Goal: Task Accomplishment & Management: Complete application form

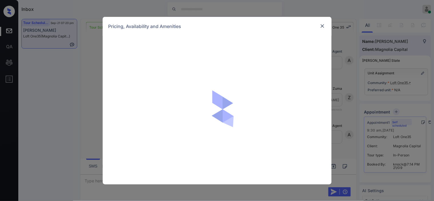
scroll to position [501, 0]
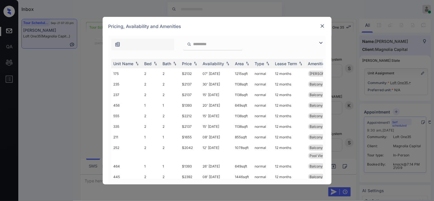
click at [319, 41] on img at bounding box center [321, 42] width 7 height 7
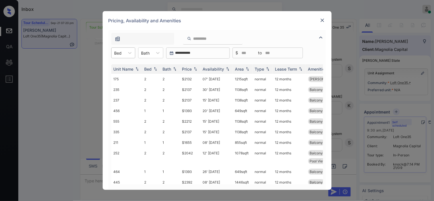
click at [122, 54] on div "Bed" at bounding box center [118, 53] width 13 height 8
drag, startPoint x: 122, startPoint y: 65, endPoint x: 174, endPoint y: 75, distance: 53.8
click at [122, 66] on div "0" at bounding box center [123, 67] width 24 height 10
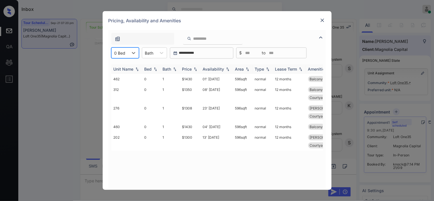
click at [195, 68] on img at bounding box center [196, 69] width 6 height 4
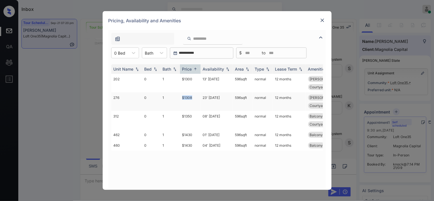
drag, startPoint x: 181, startPoint y: 90, endPoint x: 195, endPoint y: 92, distance: 14.1
click at [195, 92] on td "$1308" at bounding box center [190, 101] width 21 height 19
copy td "$1308"
click at [321, 18] on img at bounding box center [323, 20] width 6 height 6
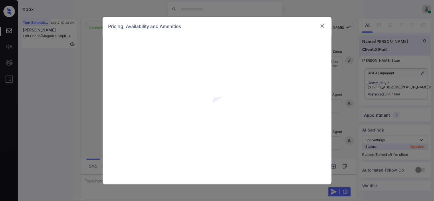
scroll to position [1180, 0]
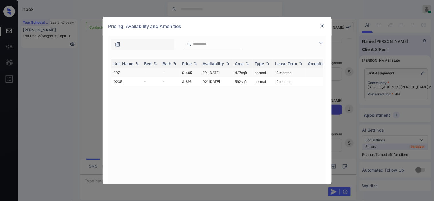
click at [213, 71] on td "29' Jun 18" at bounding box center [217, 72] width 32 height 9
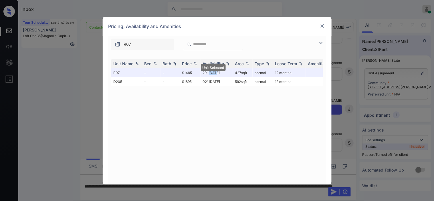
click at [322, 23] on img at bounding box center [323, 26] width 6 height 6
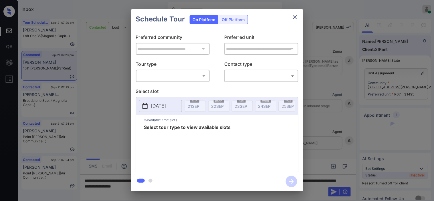
scroll to position [1403, 0]
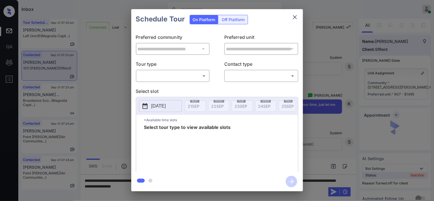
click at [232, 20] on div "Off Platform" at bounding box center [233, 19] width 29 height 9
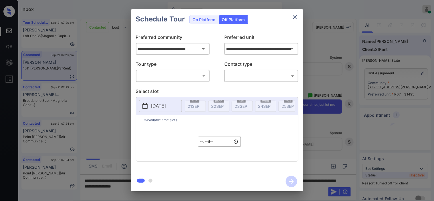
click at [193, 73] on body "Inbox Kristine Capara Online Set yourself offline Set yourself on break Profile…" at bounding box center [217, 100] width 434 height 201
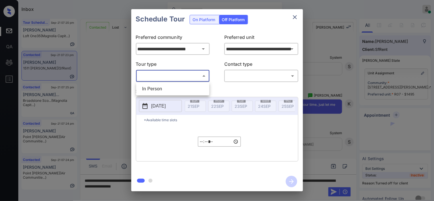
drag, startPoint x: 186, startPoint y: 89, endPoint x: 221, endPoint y: 90, distance: 34.9
click at [186, 89] on li "In Person" at bounding box center [173, 89] width 70 height 10
type input "********"
click at [247, 80] on body "Inbox Kristine Capara Online Set yourself offline Set yourself on break Profile…" at bounding box center [217, 100] width 434 height 201
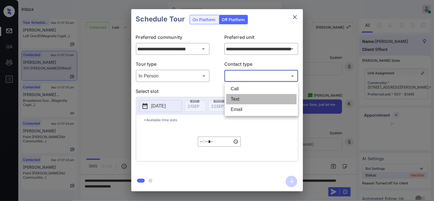
click at [239, 96] on li "Text" at bounding box center [261, 99] width 70 height 10
type input "****"
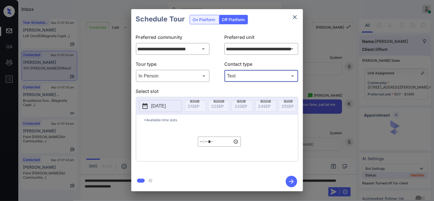
click at [150, 104] on button "2025-09-21" at bounding box center [160, 106] width 43 height 12
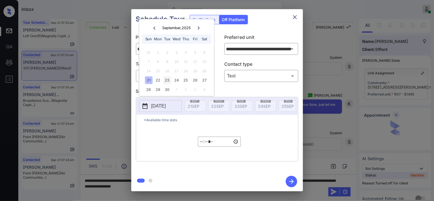
click at [168, 81] on div "23" at bounding box center [167, 81] width 8 height 8
click at [205, 146] on input "*****" at bounding box center [219, 142] width 43 height 10
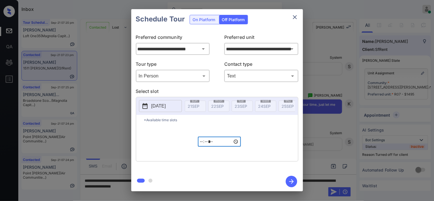
type input "*****"
click at [290, 182] on icon "button" at bounding box center [291, 181] width 11 height 11
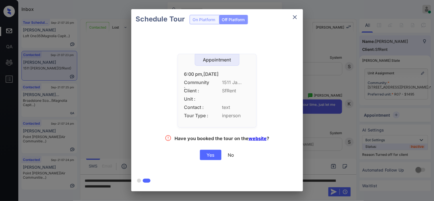
click at [213, 155] on div "Yes" at bounding box center [210, 155] width 21 height 10
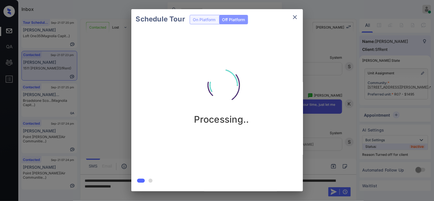
click at [331, 92] on div "Schedule Tour On Platform Off Platform Processing.." at bounding box center [217, 100] width 434 height 201
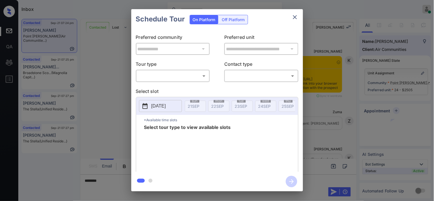
scroll to position [499, 0]
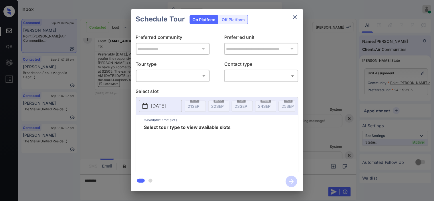
click at [161, 76] on body "Inbox [PERSON_NAME] Online Set yourself offline Set yourself on break Profile S…" at bounding box center [217, 100] width 434 height 201
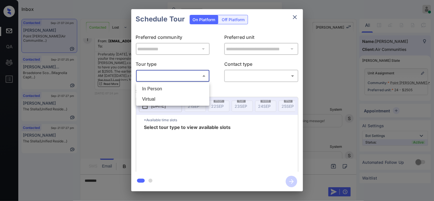
click at [160, 86] on li "In Person" at bounding box center [173, 89] width 70 height 10
type input "********"
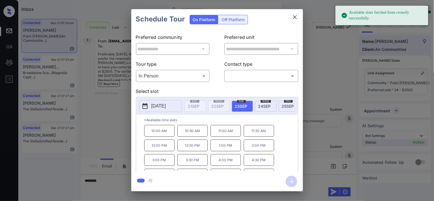
click at [149, 112] on button "[DATE]" at bounding box center [160, 106] width 43 height 12
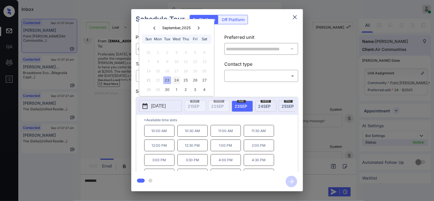
click at [177, 81] on div "24" at bounding box center [177, 81] width 8 height 8
click at [113, 124] on div "**********" at bounding box center [217, 100] width 434 height 201
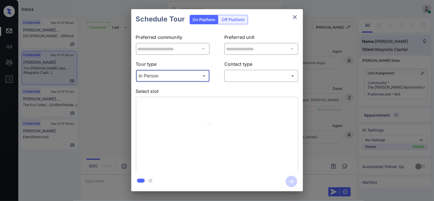
scroll to position [318, 0]
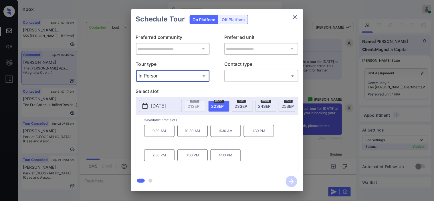
click at [100, 120] on div "**********" at bounding box center [217, 100] width 434 height 201
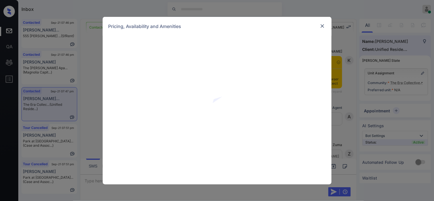
scroll to position [498, 0]
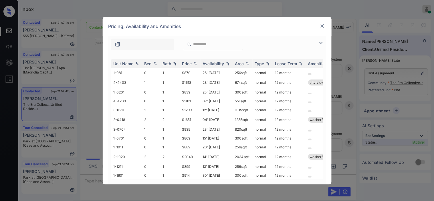
click at [321, 42] on img at bounding box center [321, 42] width 7 height 7
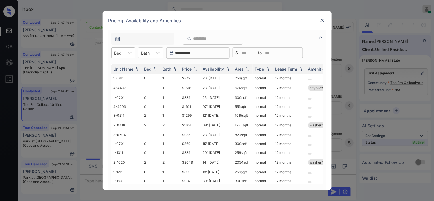
click at [120, 50] on div at bounding box center [117, 53] width 7 height 6
click at [124, 78] on div "1" at bounding box center [123, 77] width 24 height 10
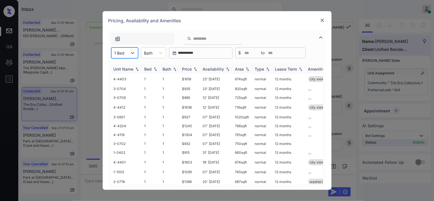
click at [190, 67] on div "Price" at bounding box center [187, 69] width 10 height 5
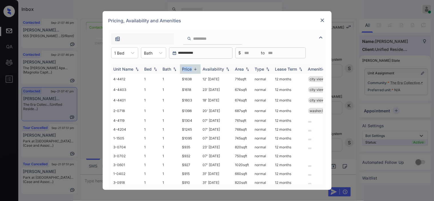
click at [190, 67] on div "Price" at bounding box center [187, 69] width 10 height 5
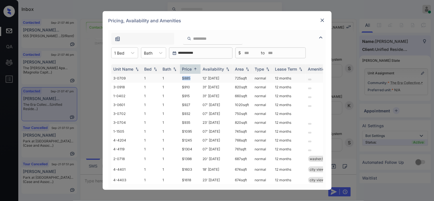
drag, startPoint x: 180, startPoint y: 77, endPoint x: 198, endPoint y: 79, distance: 17.3
click at [198, 79] on tr "3-0709 1 1 $885 12' [DATE] 725 sqft normal 12 months" at bounding box center [260, 78] width 299 height 9
copy tr "$885"
click at [184, 77] on td "$885" at bounding box center [190, 78] width 21 height 9
drag, startPoint x: 184, startPoint y: 77, endPoint x: 257, endPoint y: 3, distance: 104.4
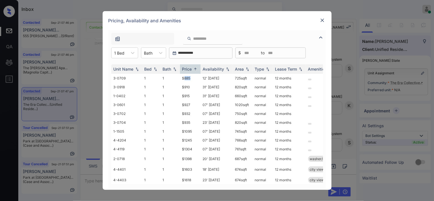
click at [187, 75] on td "$885" at bounding box center [190, 78] width 21 height 9
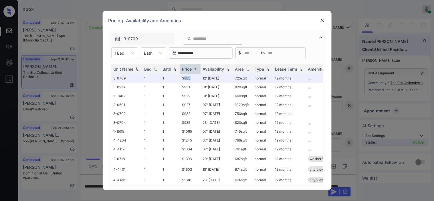
scroll to position [535, 0]
click at [322, 21] on img at bounding box center [323, 20] width 6 height 6
